Goal: Task Accomplishment & Management: Manage account settings

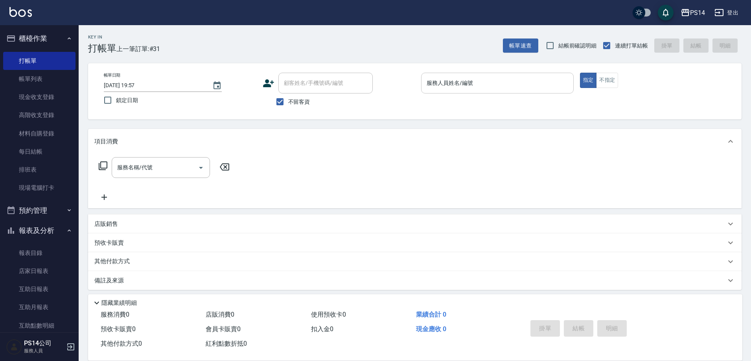
drag, startPoint x: 0, startPoint y: 0, endPoint x: 462, endPoint y: 81, distance: 469.5
click at [461, 85] on input "服務人員姓名/編號" at bounding box center [496, 83] width 145 height 14
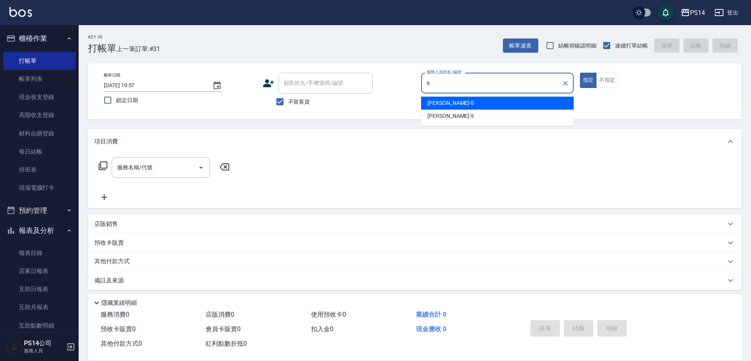
type input "[PERSON_NAME]-9"
type button "true"
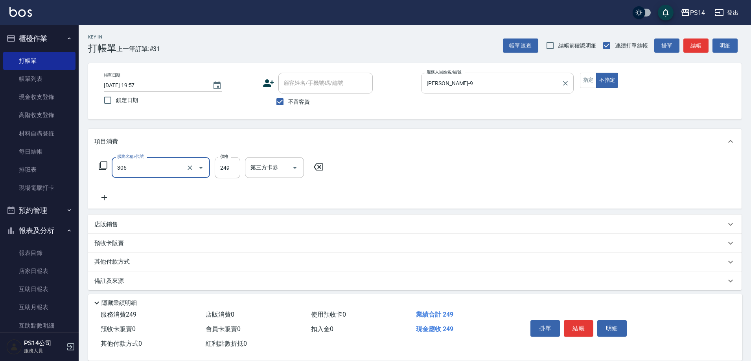
type input "剪髮(306)"
type input "[PERSON_NAME]-37"
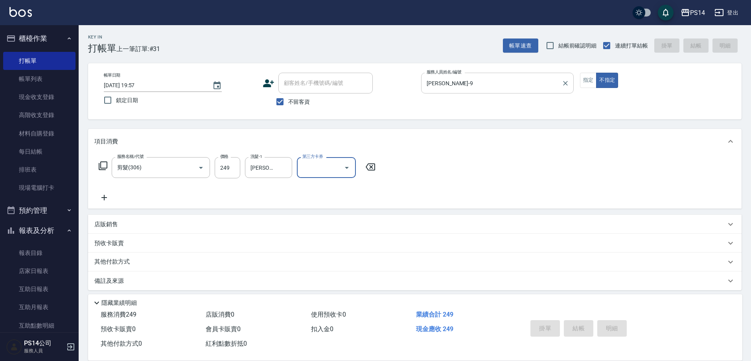
type input "[DATE] 20:32"
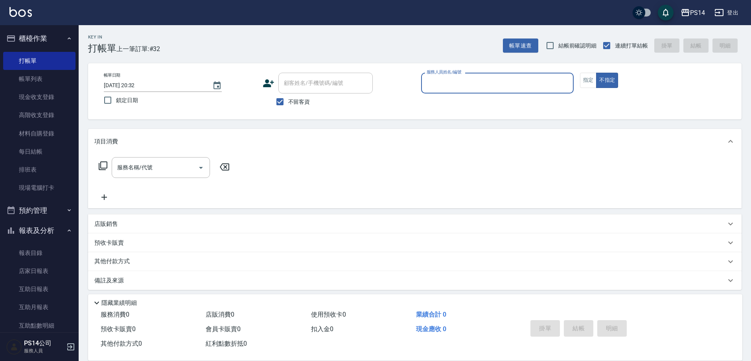
drag, startPoint x: 479, startPoint y: 376, endPoint x: 515, endPoint y: 376, distance: 36.2
click at [515, 361] on html "PS14 登出 櫃檯作業 打帳單 帳單列表 現金收支登錄 高階收支登錄 材料自購登錄 每日結帳 排班表 現場電腦打卡 預約管理 預約管理 單日預約紀錄 單週預…" at bounding box center [375, 182] width 751 height 365
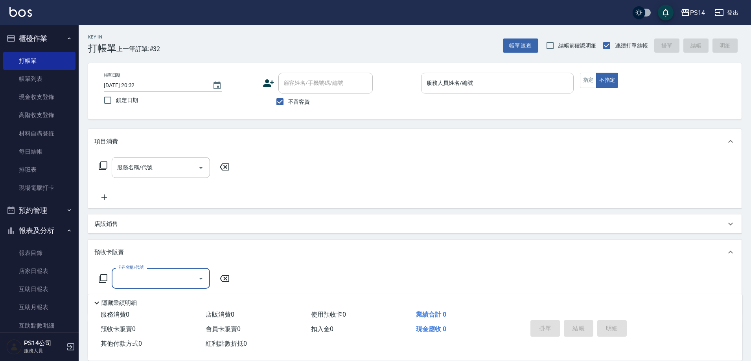
click at [437, 77] on input "服務人員姓名/編號" at bounding box center [496, 83] width 145 height 14
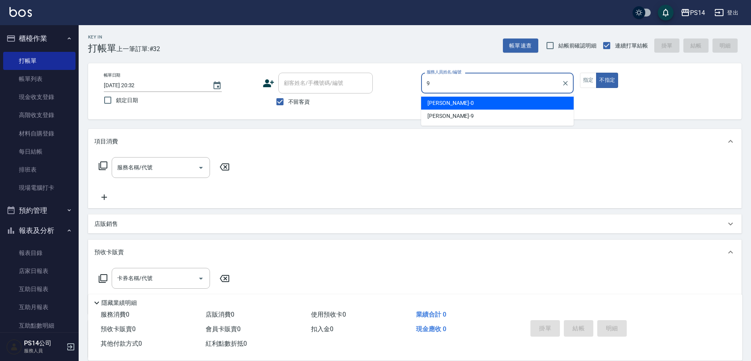
type input "[PERSON_NAME]-9"
type button "false"
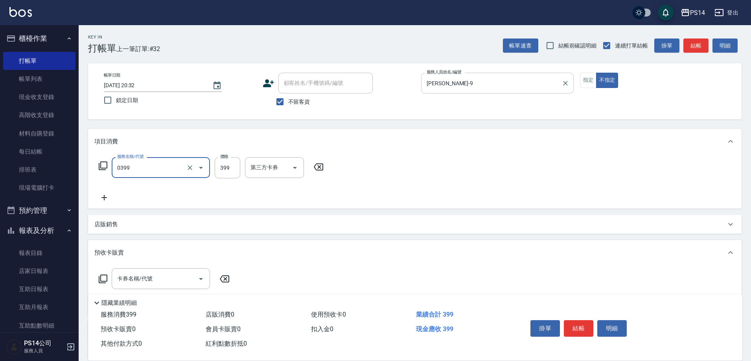
type input "海鹽399(0399)"
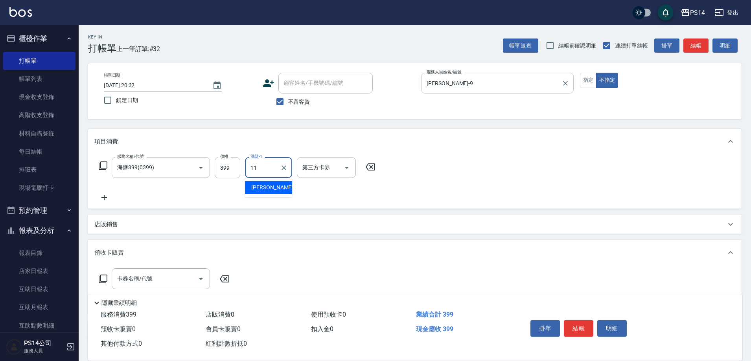
type input "[PERSON_NAME]-11"
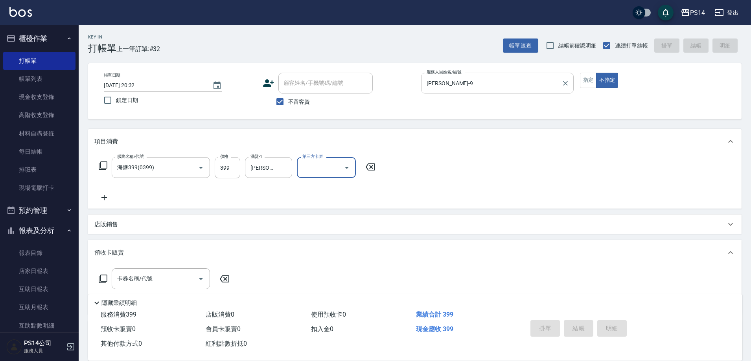
type input "[DATE] 20:59"
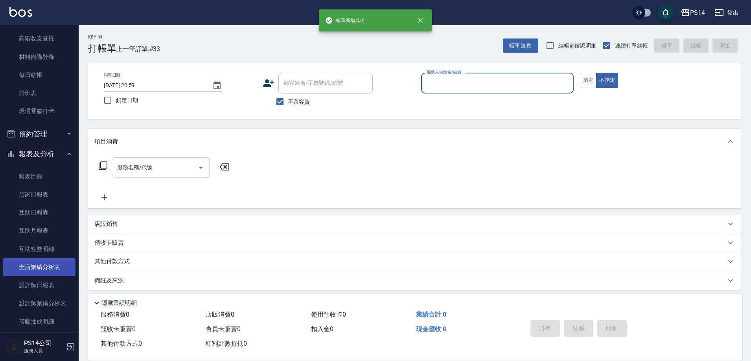
scroll to position [118, 0]
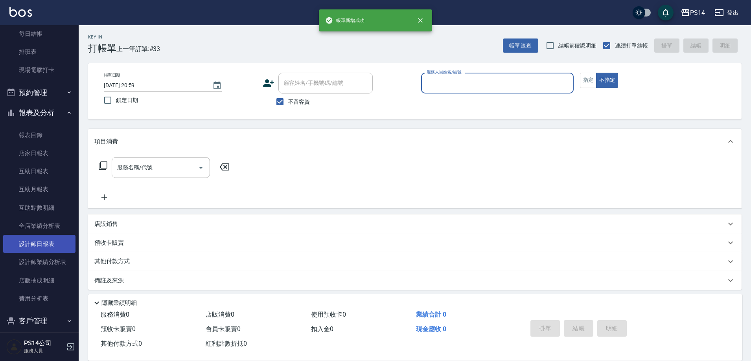
click at [37, 244] on link "設計師日報表" at bounding box center [39, 244] width 72 height 18
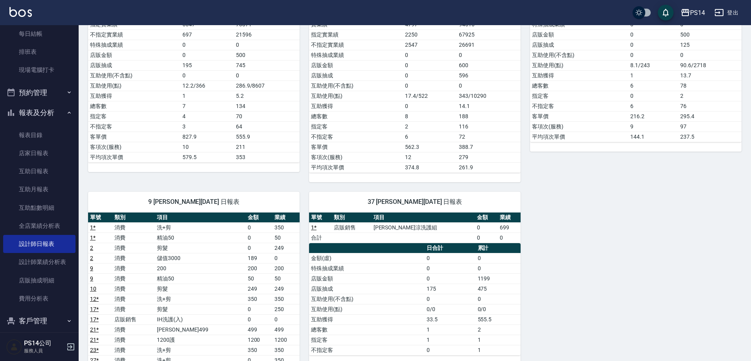
scroll to position [354, 0]
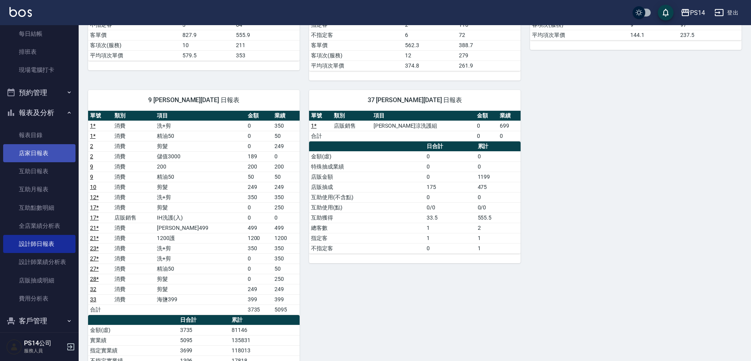
click at [48, 158] on link "店家日報表" at bounding box center [39, 153] width 72 height 18
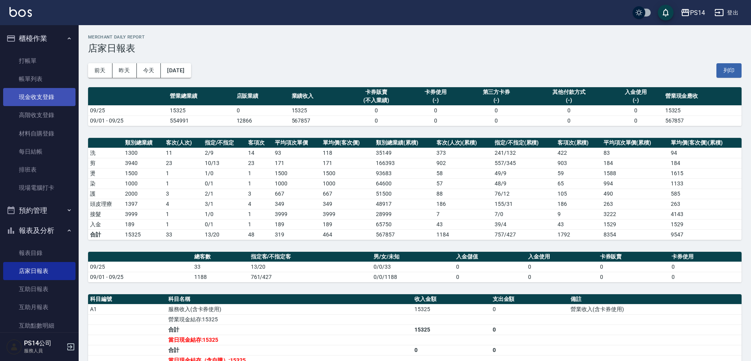
click at [43, 94] on link "現金收支登錄" at bounding box center [39, 97] width 72 height 18
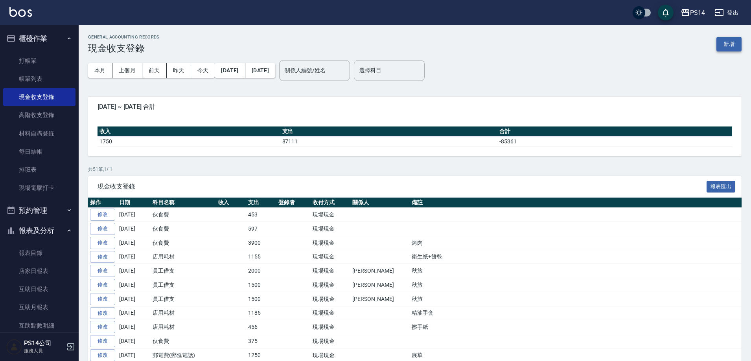
click at [734, 50] on button "新增" at bounding box center [728, 44] width 25 height 15
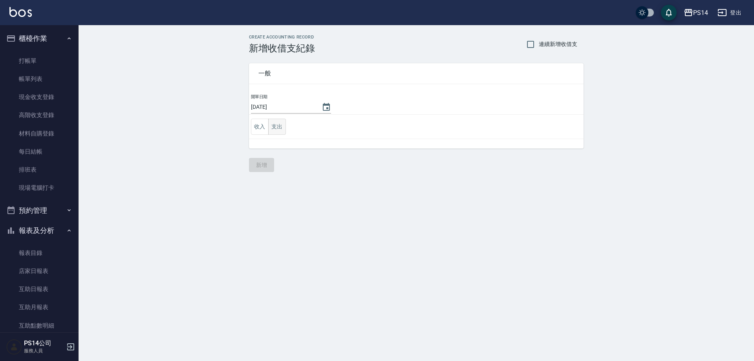
click at [283, 129] on button "支出" at bounding box center [277, 127] width 18 height 16
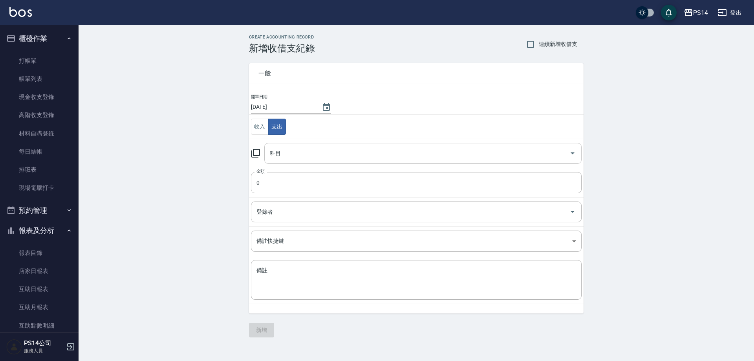
click at [283, 148] on input "科目" at bounding box center [417, 154] width 299 height 14
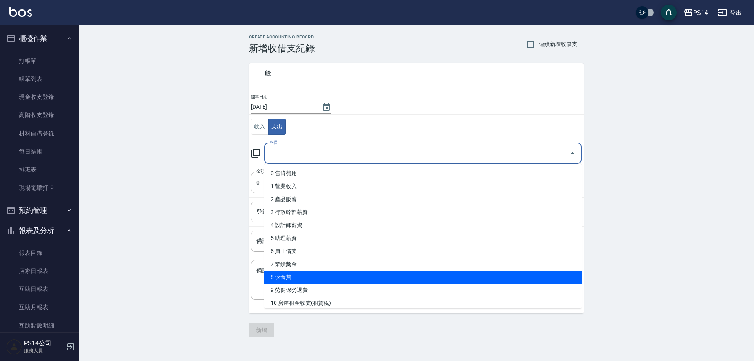
click at [313, 275] on li "8 伙食費" at bounding box center [423, 277] width 318 height 13
type input "8 伙食費"
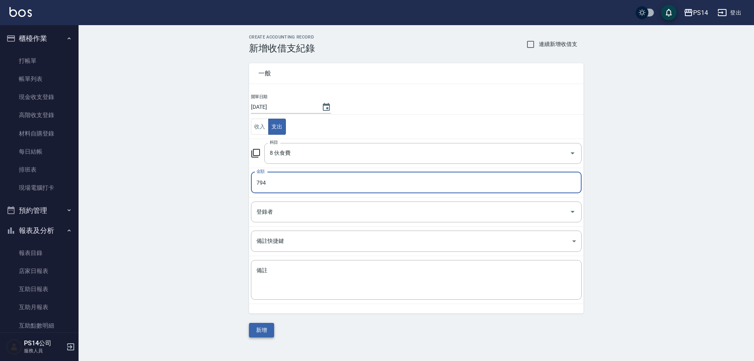
type input "794"
click at [270, 331] on button "新增" at bounding box center [261, 330] width 25 height 15
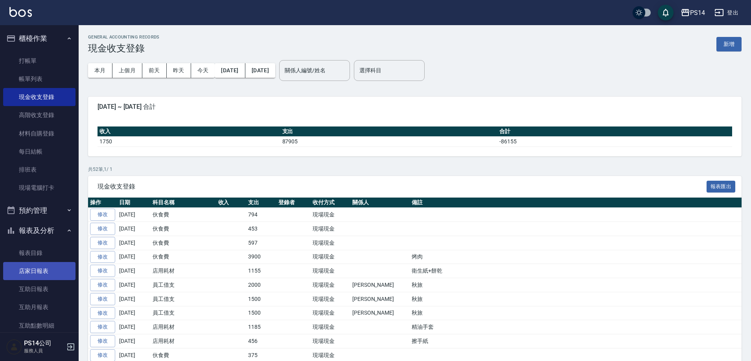
click at [15, 273] on link "店家日報表" at bounding box center [39, 271] width 72 height 18
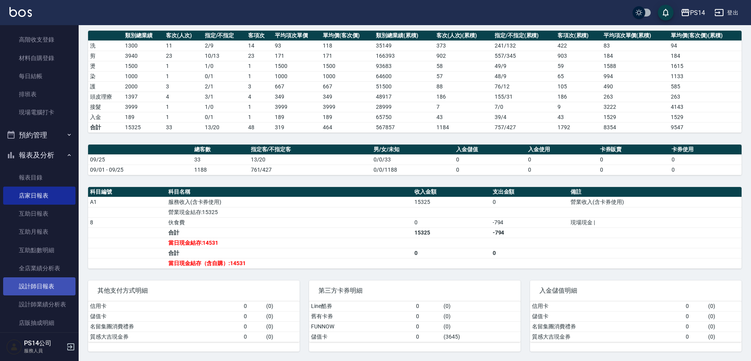
scroll to position [79, 0]
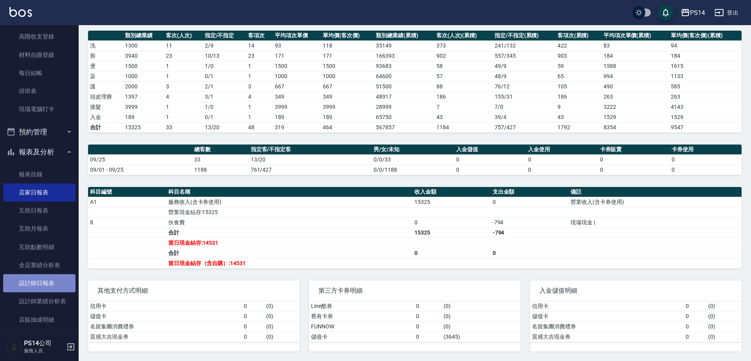
click at [53, 281] on link "設計師日報表" at bounding box center [39, 283] width 72 height 18
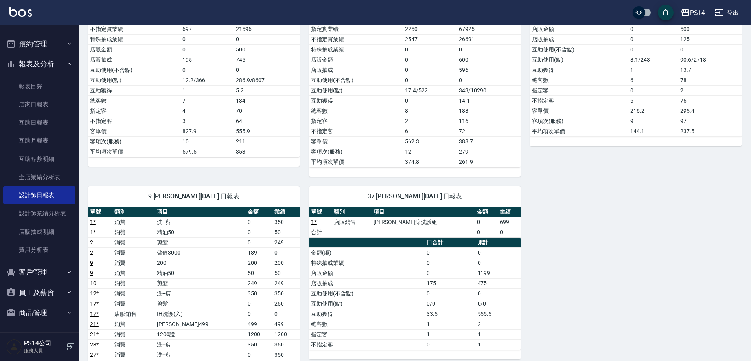
scroll to position [454, 0]
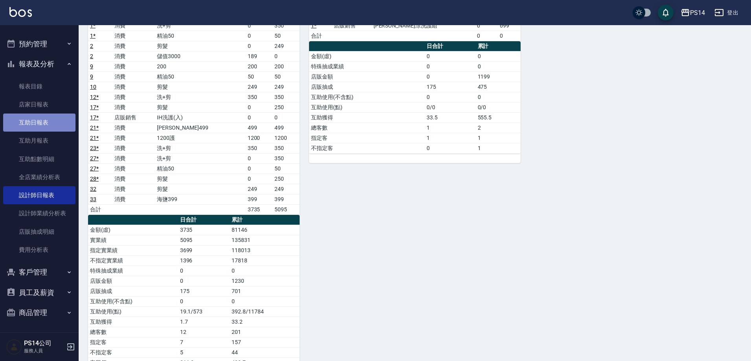
click at [41, 119] on link "互助日報表" at bounding box center [39, 123] width 72 height 18
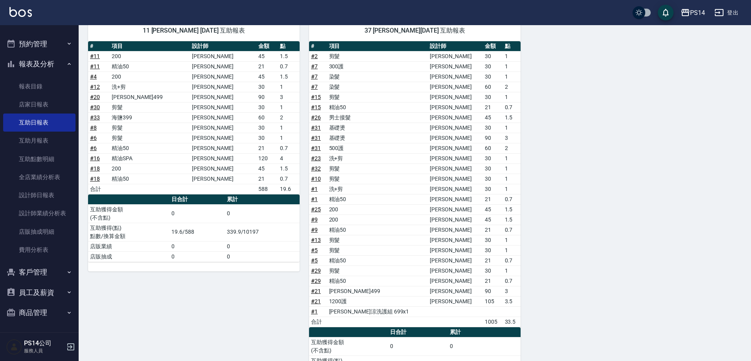
scroll to position [306, 0]
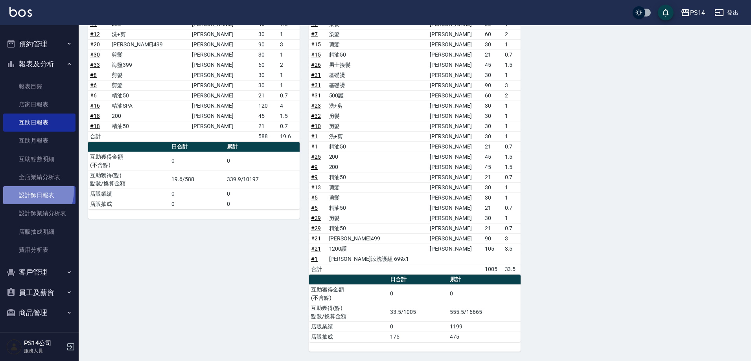
click at [28, 191] on link "設計師日報表" at bounding box center [39, 195] width 72 height 18
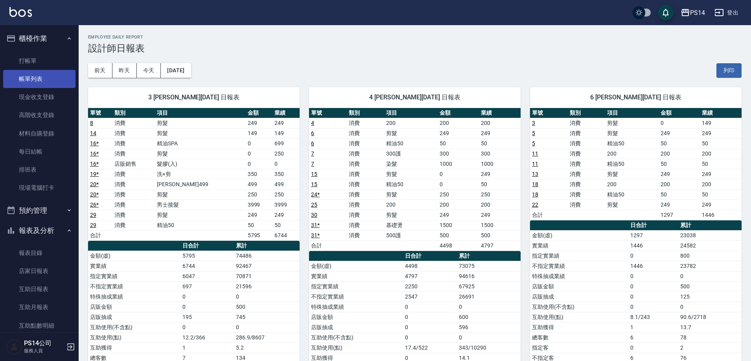
click at [39, 81] on link "帳單列表" at bounding box center [39, 79] width 72 height 18
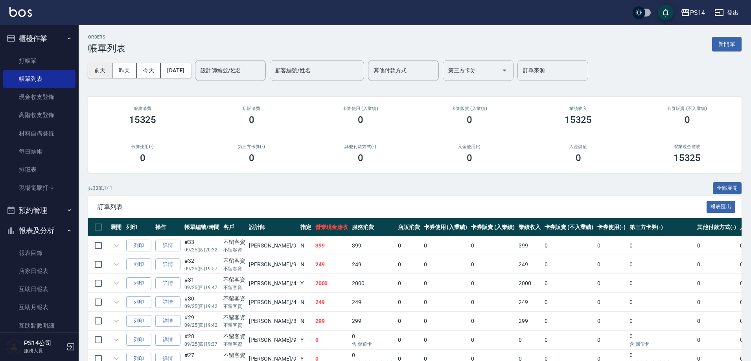
click at [100, 67] on button "前天" at bounding box center [100, 70] width 24 height 15
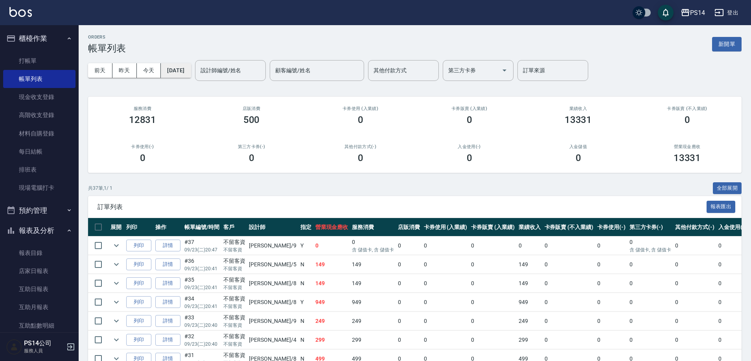
click at [172, 67] on button "[DATE]" at bounding box center [176, 70] width 30 height 15
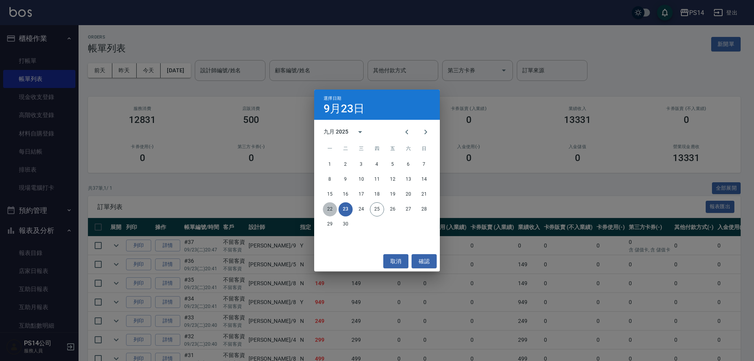
click at [330, 209] on button "22" at bounding box center [330, 209] width 14 height 14
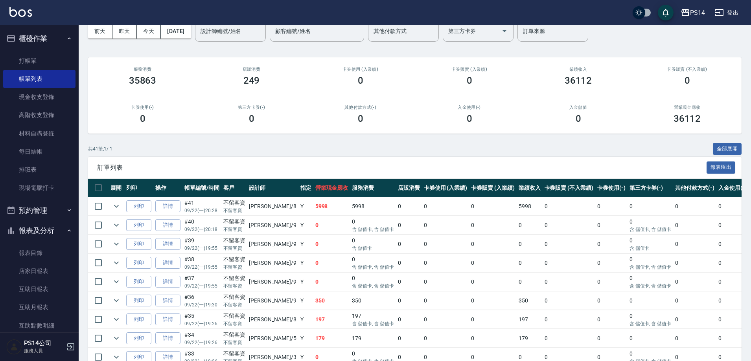
scroll to position [196, 0]
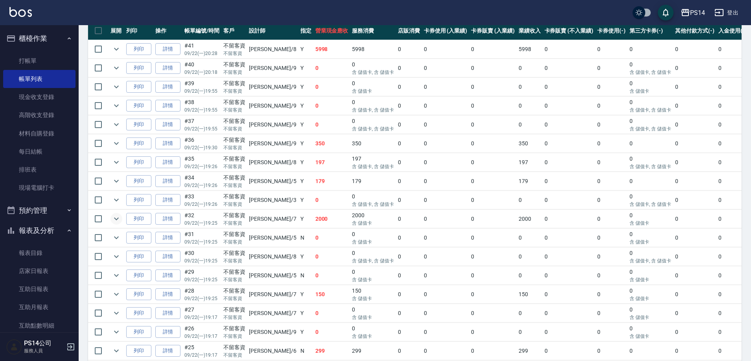
click at [117, 223] on icon "expand row" at bounding box center [116, 218] width 9 height 9
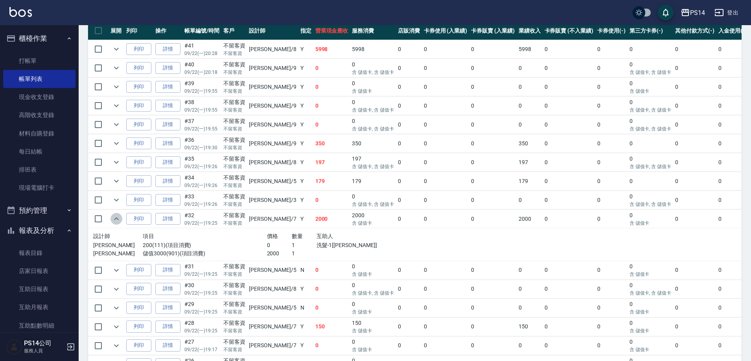
click at [117, 223] on icon "expand row" at bounding box center [116, 218] width 9 height 9
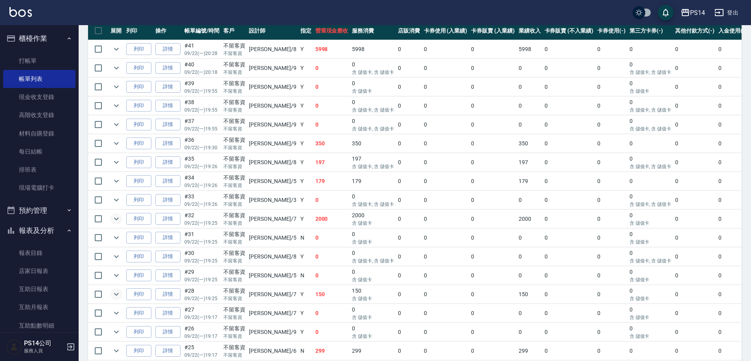
click at [115, 297] on icon "expand row" at bounding box center [116, 294] width 9 height 9
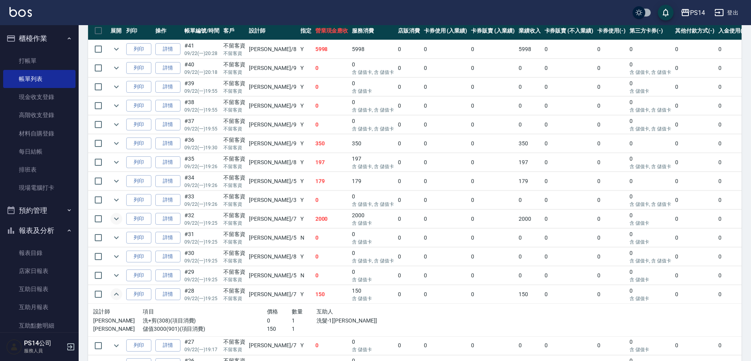
click at [115, 297] on icon "expand row" at bounding box center [116, 294] width 9 height 9
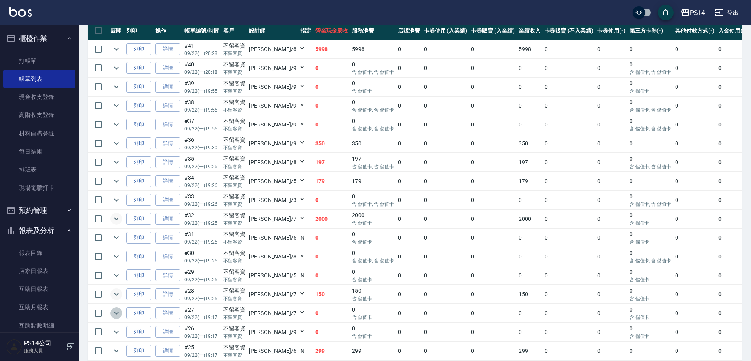
click at [118, 311] on icon "expand row" at bounding box center [116, 312] width 9 height 9
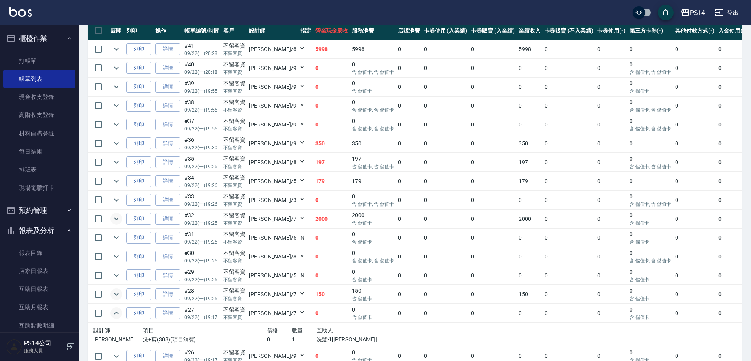
click at [118, 311] on icon "expand row" at bounding box center [116, 312] width 9 height 9
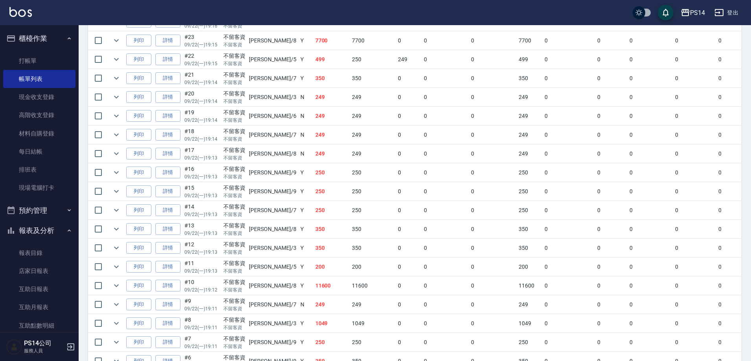
scroll to position [589, 0]
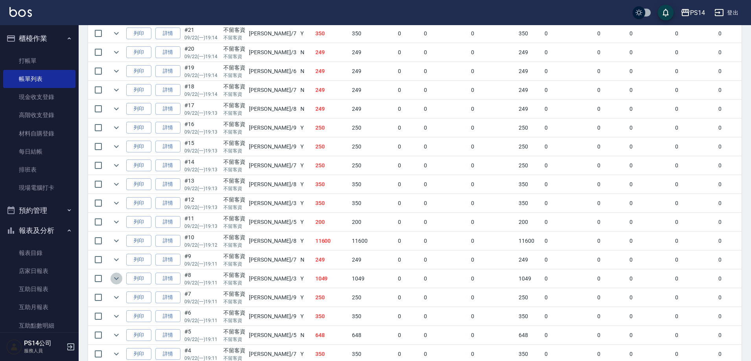
click at [116, 283] on button "expand row" at bounding box center [116, 279] width 12 height 12
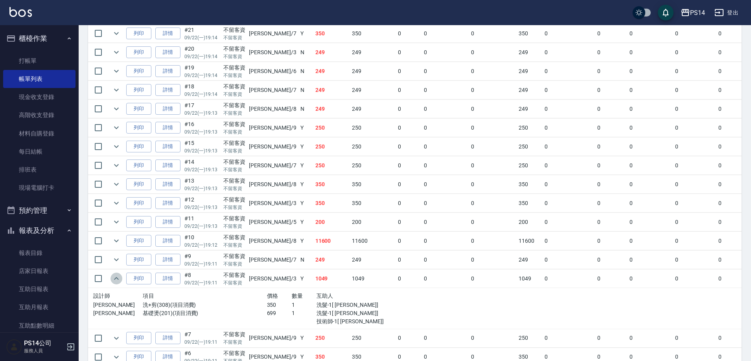
click at [116, 283] on button "expand row" at bounding box center [116, 279] width 12 height 12
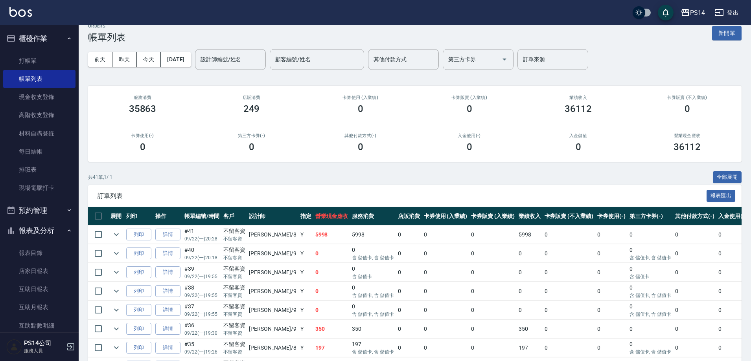
scroll to position [0, 0]
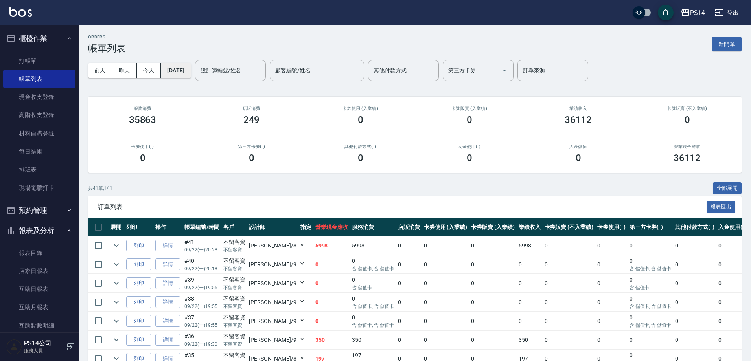
click at [173, 70] on button "[DATE]" at bounding box center [176, 70] width 30 height 15
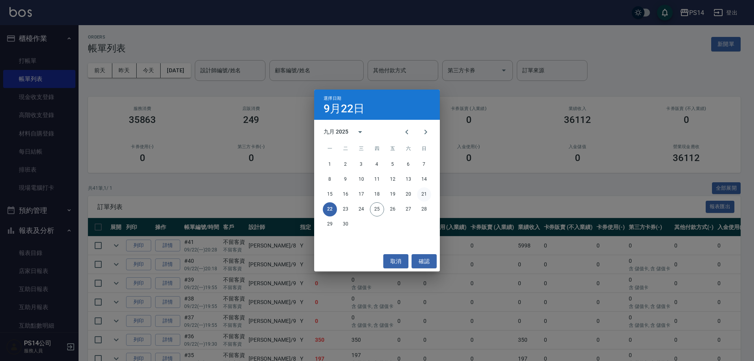
click at [418, 196] on button "21" at bounding box center [424, 194] width 14 height 14
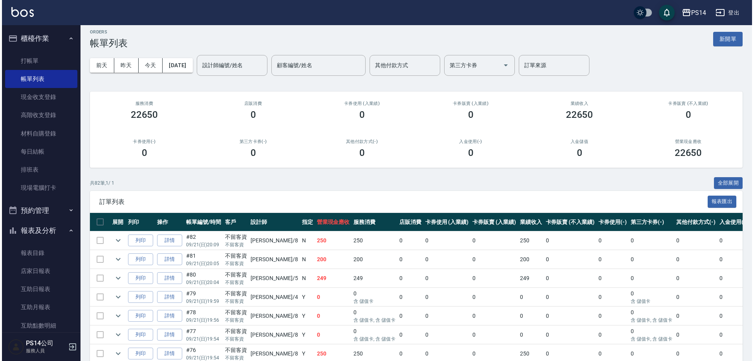
scroll to position [5, 0]
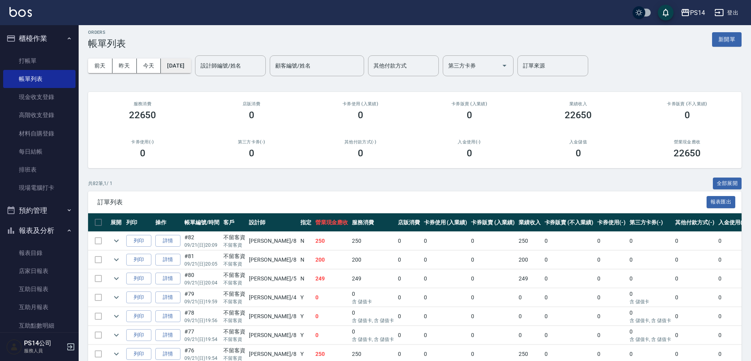
click at [191, 64] on button "[DATE]" at bounding box center [176, 66] width 30 height 15
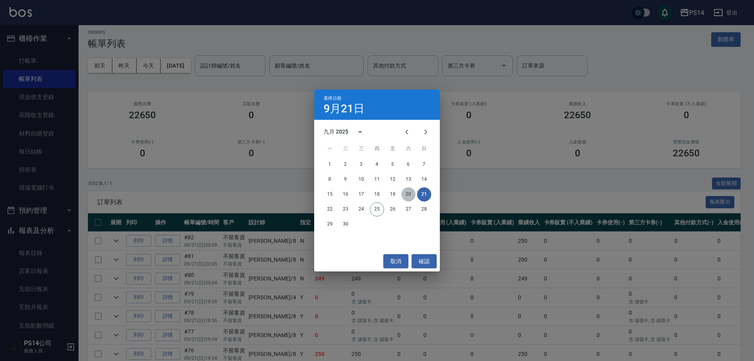
click at [410, 193] on button "20" at bounding box center [409, 194] width 14 height 14
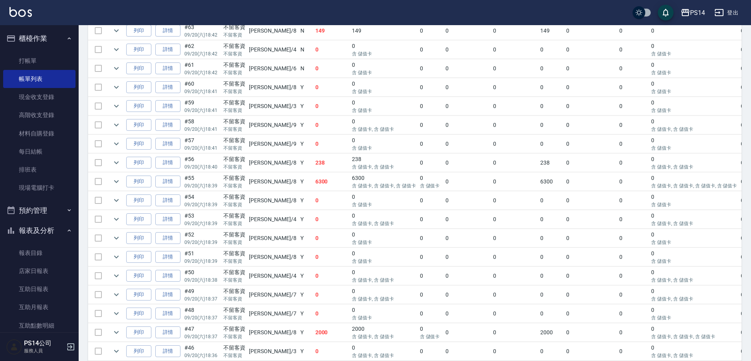
scroll to position [668, 0]
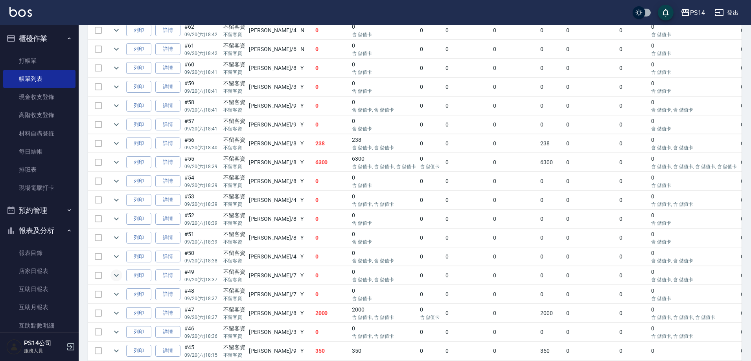
click at [121, 274] on icon "expand row" at bounding box center [116, 275] width 9 height 9
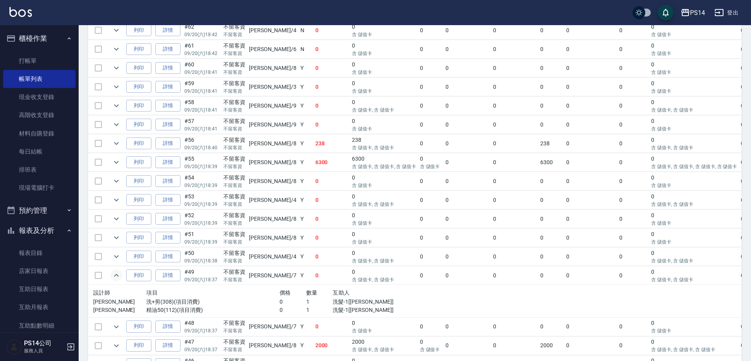
click at [121, 274] on icon "expand row" at bounding box center [116, 275] width 9 height 9
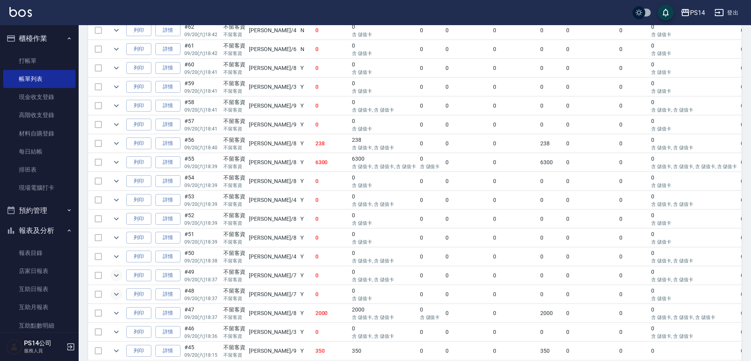
click at [117, 290] on icon "expand row" at bounding box center [116, 294] width 9 height 9
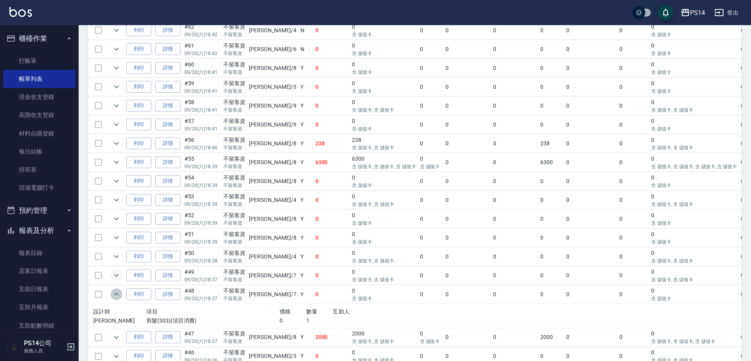
click at [117, 290] on icon "expand row" at bounding box center [116, 294] width 9 height 9
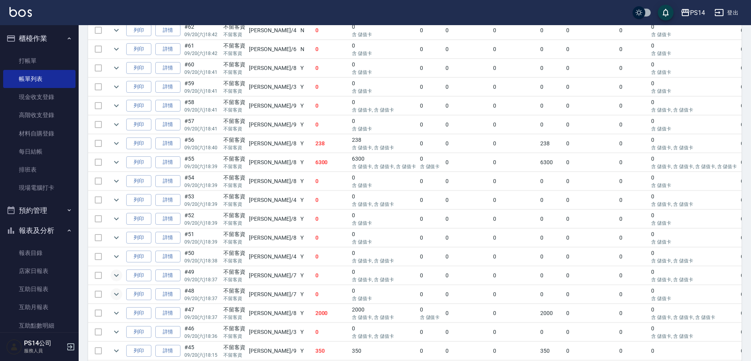
scroll to position [825, 0]
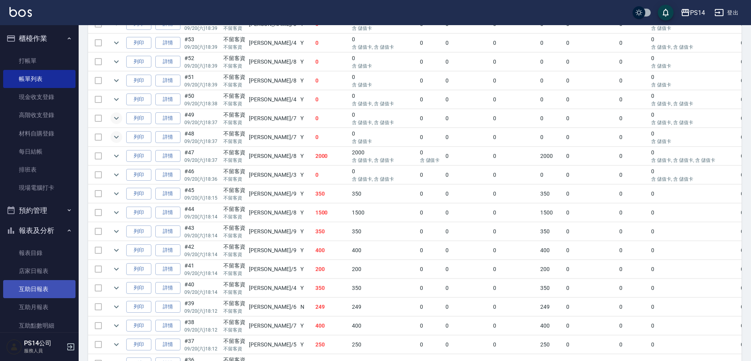
click at [55, 281] on link "互助日報表" at bounding box center [39, 289] width 72 height 18
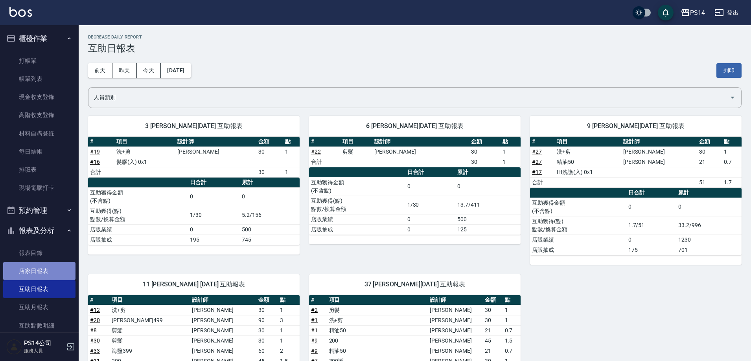
click at [55, 273] on link "店家日報表" at bounding box center [39, 271] width 72 height 18
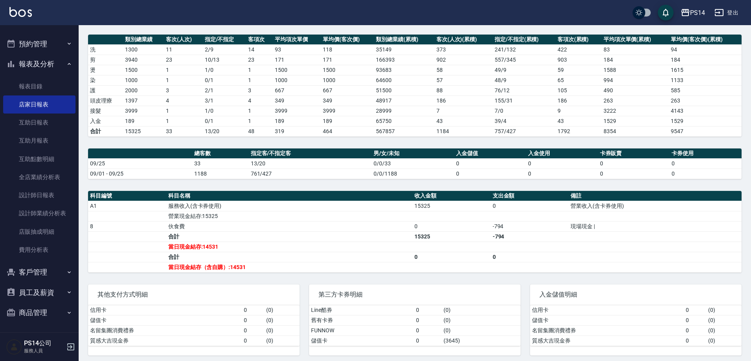
scroll to position [107, 0]
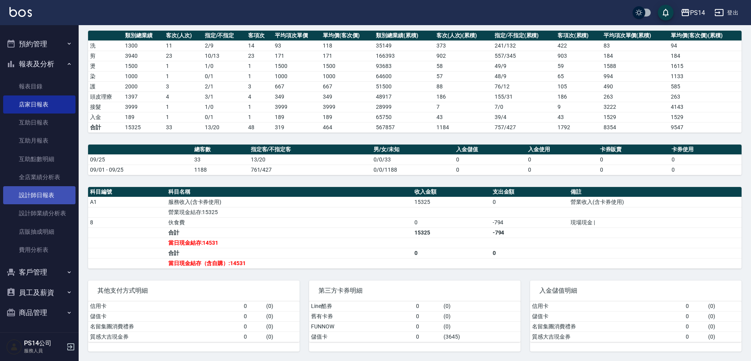
click at [59, 197] on link "設計師日報表" at bounding box center [39, 195] width 72 height 18
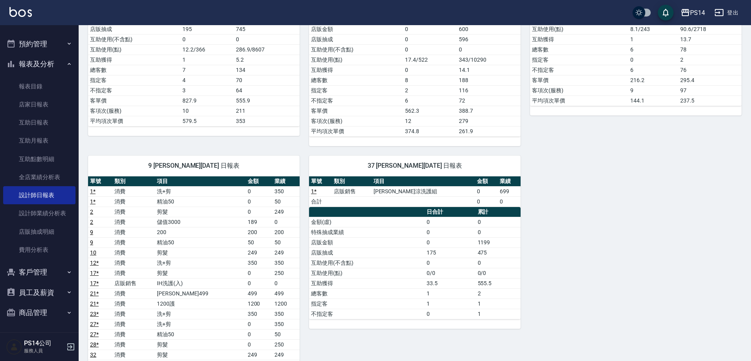
scroll to position [393, 0]
